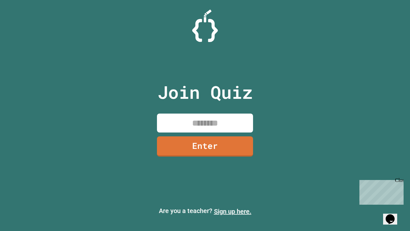
click at [233, 211] on link "Sign up here." at bounding box center [233, 211] width 38 height 8
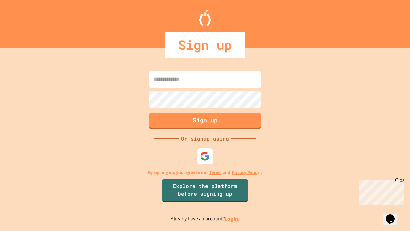
click at [233, 219] on link "Log in." at bounding box center [232, 218] width 15 height 7
